Goal: Information Seeking & Learning: Learn about a topic

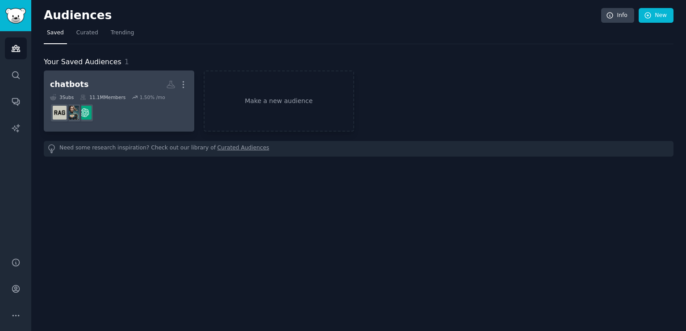
click at [71, 85] on div "chatbots" at bounding box center [69, 84] width 38 height 11
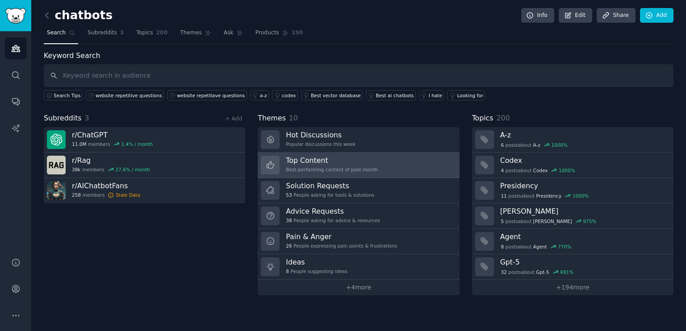
click at [388, 166] on link "Top Content Best-performing content of past month" at bounding box center [358, 165] width 201 height 25
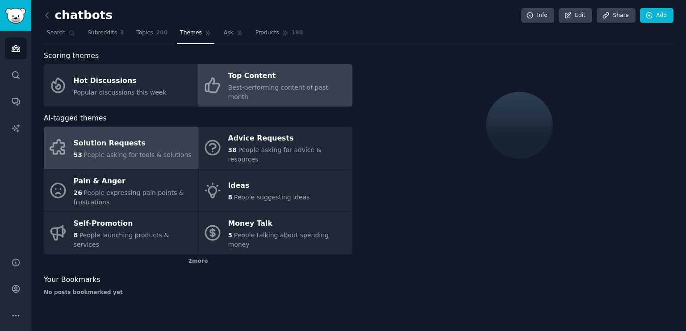
click at [144, 151] on span "People asking for tools & solutions" at bounding box center [138, 154] width 108 height 7
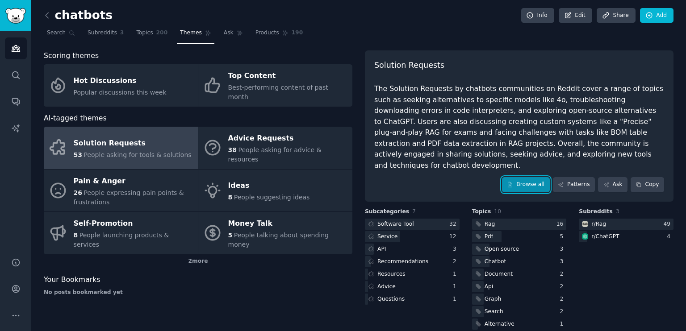
click at [539, 177] on link "Browse all" at bounding box center [526, 184] width 48 height 15
